Goal: Check status

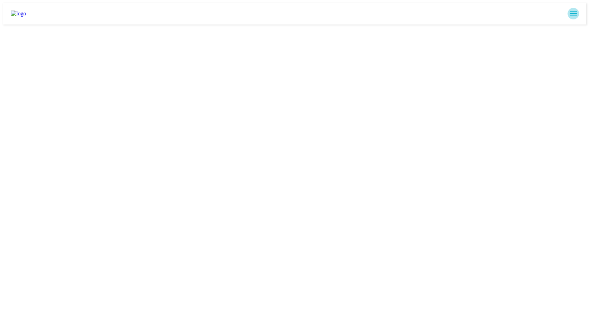
click at [576, 14] on icon "sidemenu" at bounding box center [573, 14] width 8 height 8
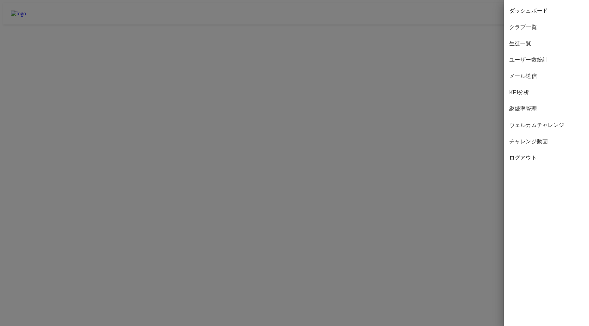
click at [545, 28] on span "クラブ一覧" at bounding box center [546, 27] width 74 height 8
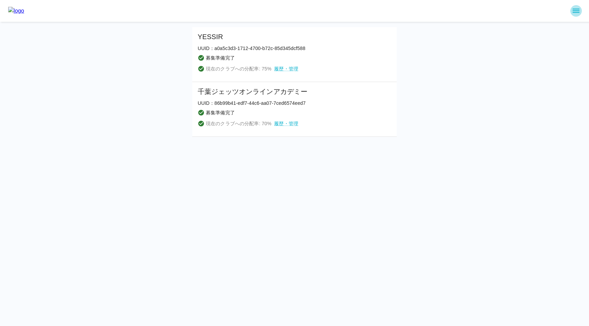
click at [576, 7] on icon "sidemenu" at bounding box center [576, 11] width 8 height 8
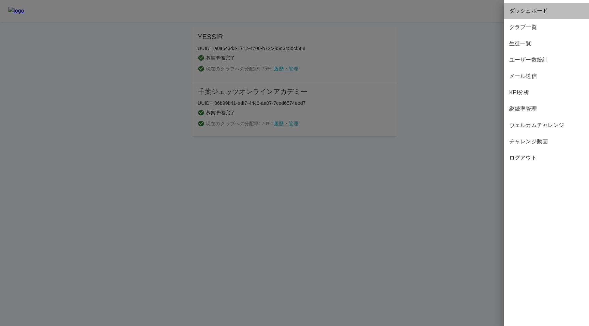
click at [549, 9] on span "ダッシュボード" at bounding box center [546, 11] width 74 height 8
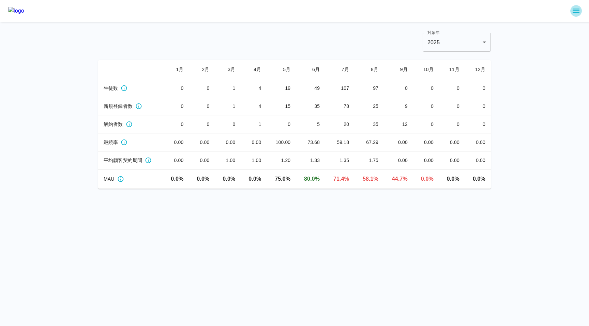
click at [574, 12] on icon "sidemenu" at bounding box center [576, 11] width 8 height 8
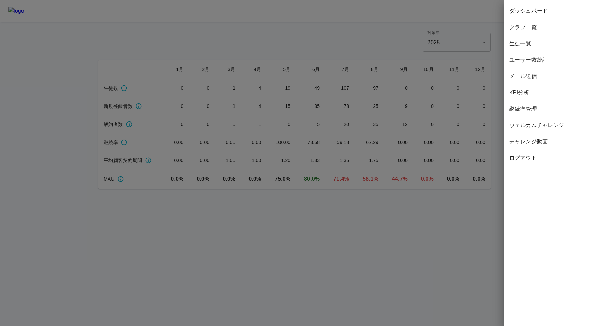
click at [541, 112] on span "継続率管理" at bounding box center [546, 109] width 74 height 8
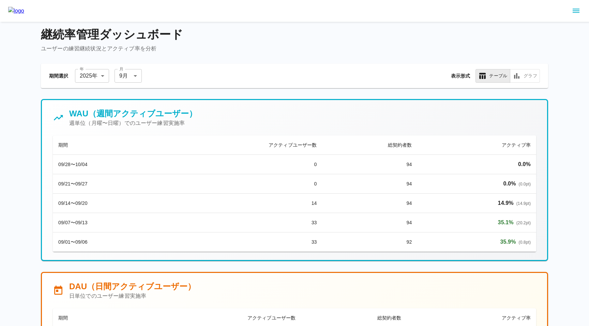
scroll to position [6, 0]
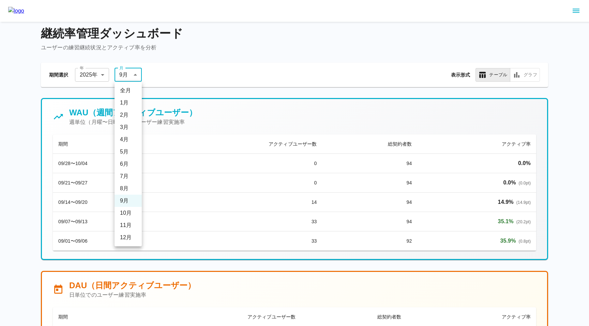
click at [127, 189] on li "8 月" at bounding box center [127, 189] width 27 height 12
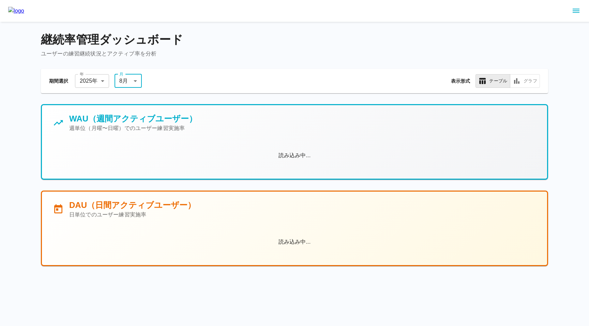
scroll to position [0, 0]
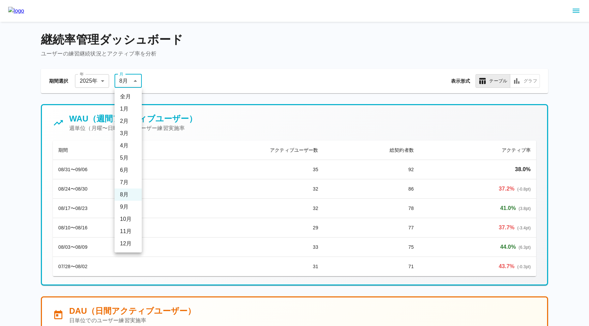
click at [124, 209] on li "9 月" at bounding box center [127, 207] width 27 height 12
type input "*"
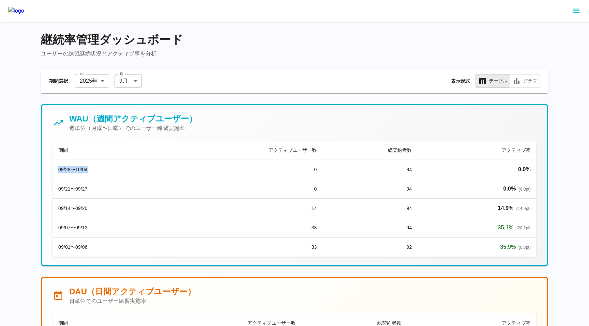
drag, startPoint x: 59, startPoint y: 170, endPoint x: 97, endPoint y: 172, distance: 38.2
click at [97, 172] on td "09/28〜10/04" at bounding box center [107, 169] width 109 height 19
copy td "09/28〜10/04"
click at [125, 217] on td "09/14〜09/20" at bounding box center [107, 208] width 109 height 19
drag, startPoint x: 59, startPoint y: 170, endPoint x: 93, endPoint y: 170, distance: 34.4
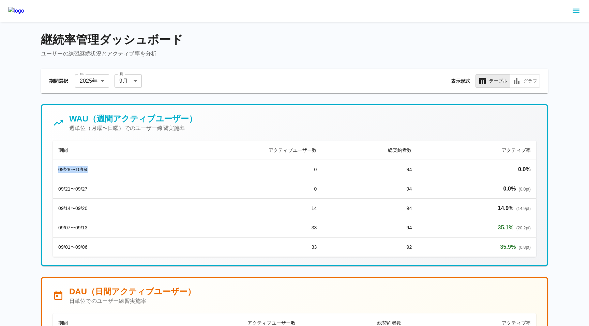
click at [93, 170] on td "09/28〜10/04" at bounding box center [107, 169] width 109 height 19
copy td "09/28〜10/04"
